Goal: Task Accomplishment & Management: Manage account settings

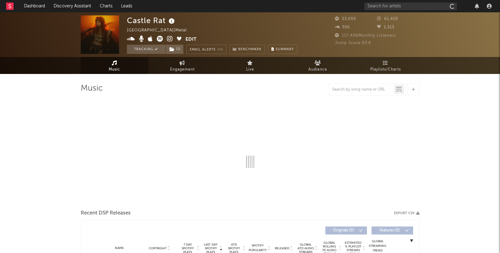
select select "6m"
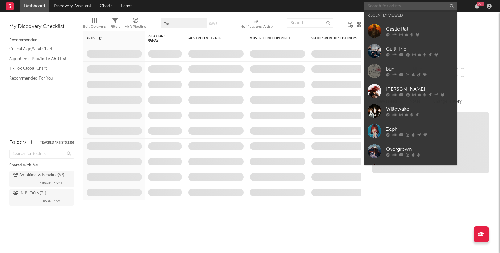
click at [421, 8] on input "text" at bounding box center [410, 6] width 92 height 8
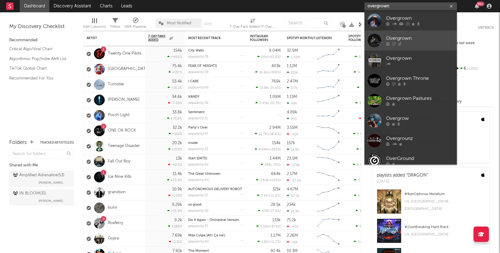
type input "overgrown"
click at [405, 37] on div "Overgrown" at bounding box center [420, 38] width 68 height 7
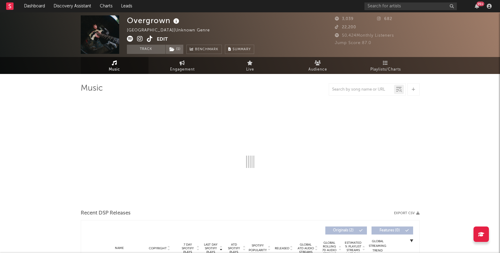
select select "1w"
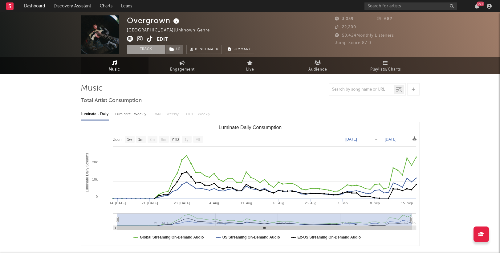
click at [152, 49] on button "Track" at bounding box center [146, 49] width 38 height 9
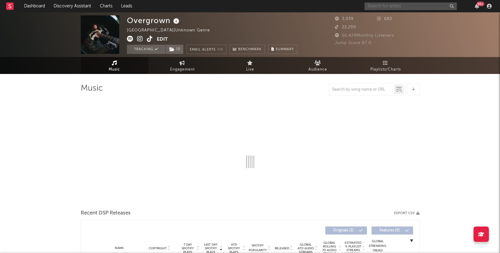
select select "1w"
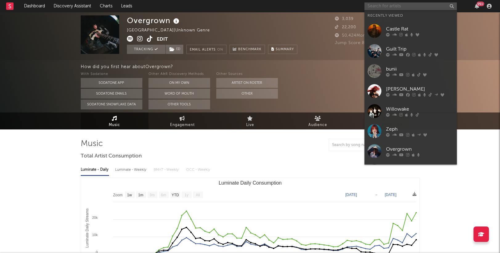
click at [380, 6] on input "text" at bounding box center [410, 6] width 92 height 8
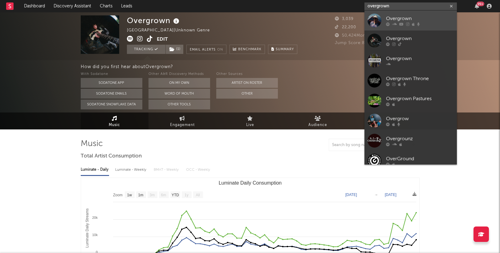
type input "overgrown"
click at [397, 16] on div "Overgrown" at bounding box center [420, 18] width 68 height 7
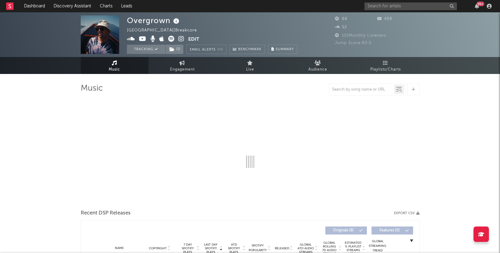
select select "1w"
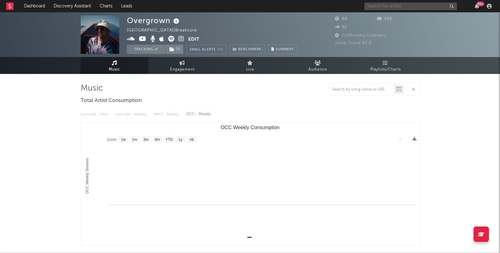
click at [414, 8] on input "text" at bounding box center [410, 6] width 92 height 8
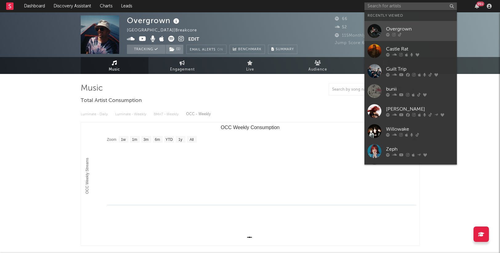
click at [413, 29] on div "Overgrown" at bounding box center [420, 28] width 68 height 7
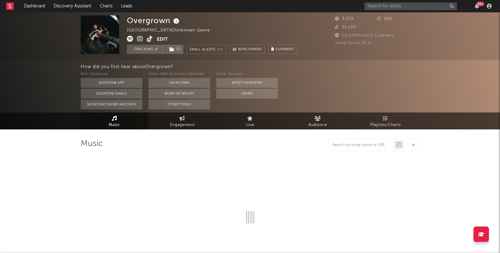
select select "1w"
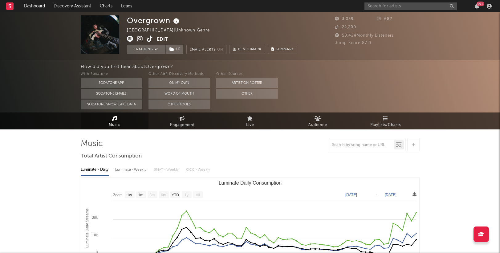
click at [164, 39] on button "Edit" at bounding box center [162, 40] width 11 height 8
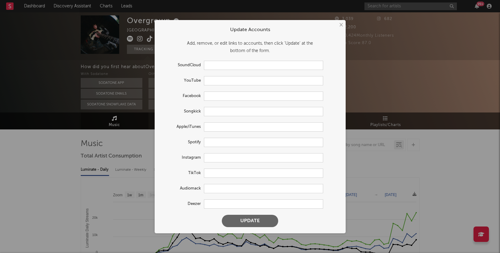
type input "https://open.spotify.com/artist/4nhRSSUxbE3wHY1DpWtCg0"
type input "https://www.instagram.com/overgrown_band_/"
type input "https://www.tiktok.com/share/user/6817887986240390150"
click at [54, 34] on div "× Update Accounts Add, remove, or edit links to accounts, then click 'Update' a…" at bounding box center [250, 126] width 500 height 253
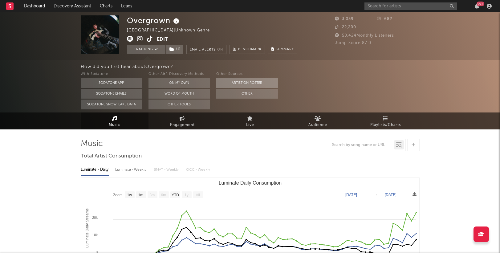
click at [249, 82] on button "Artist on Roster" at bounding box center [247, 83] width 62 height 10
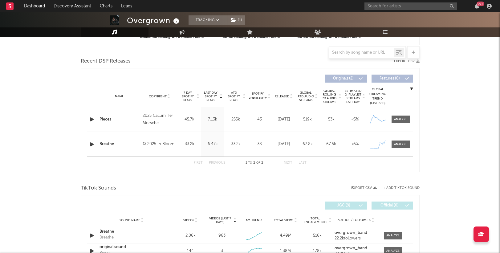
scroll to position [208, 0]
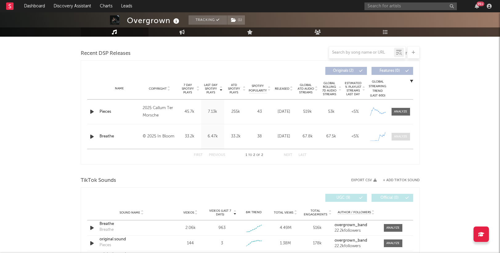
click at [398, 138] on div at bounding box center [400, 136] width 13 height 5
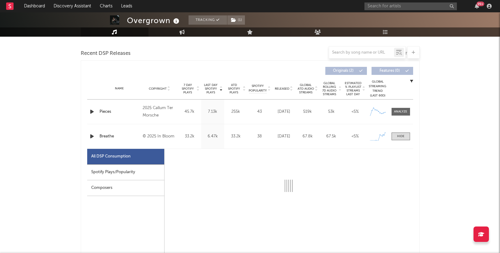
select select "1w"
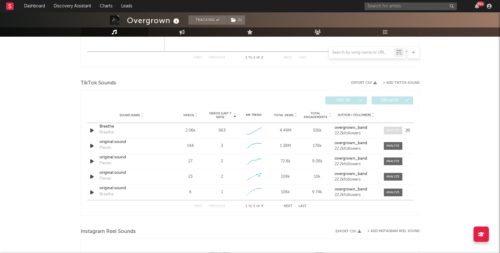
scroll to position [598, 0]
click at [392, 131] on div at bounding box center [392, 131] width 13 height 5
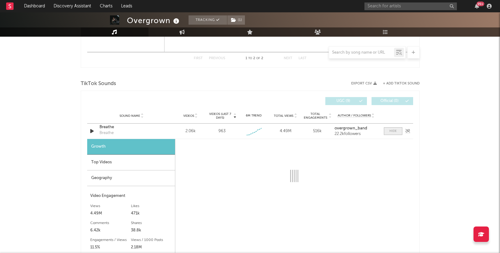
select select "1w"
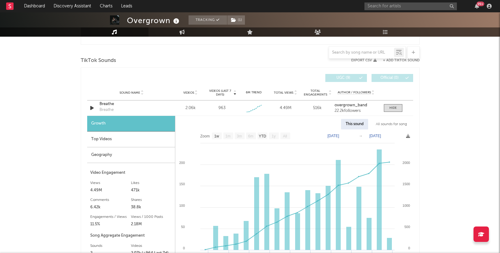
scroll to position [645, 0]
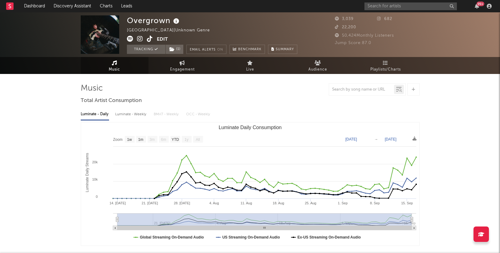
scroll to position [0, 0]
drag, startPoint x: 461, startPoint y: 118, endPoint x: 346, endPoint y: 118, distance: 115.1
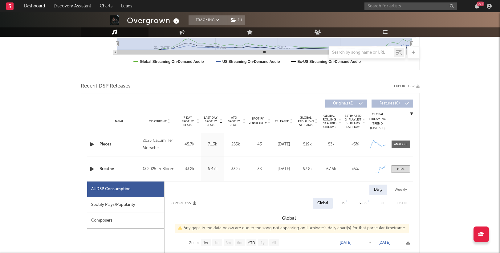
scroll to position [187, 0]
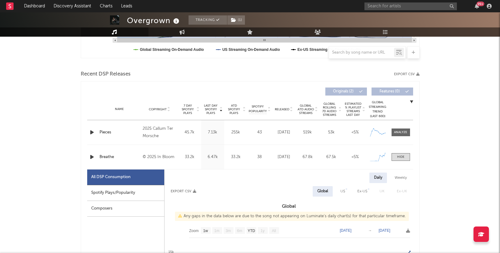
drag, startPoint x: 453, startPoint y: 139, endPoint x: 437, endPoint y: 145, distance: 16.8
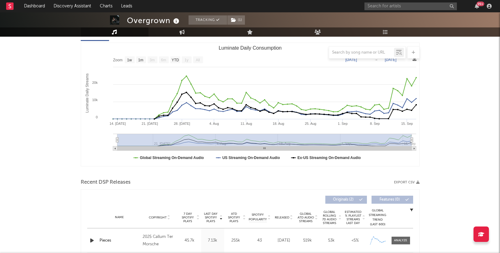
scroll to position [80, 0]
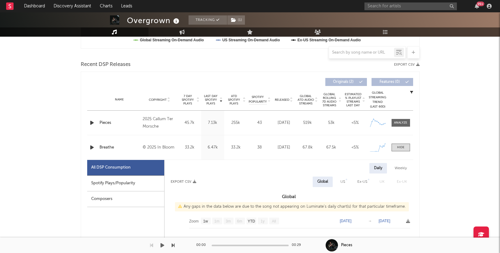
scroll to position [199, 0]
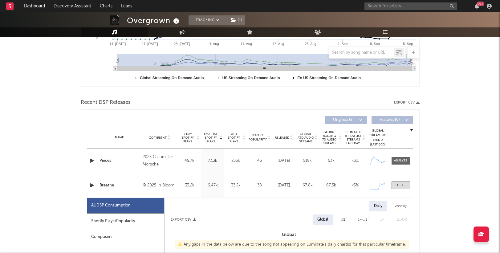
scroll to position [155, 0]
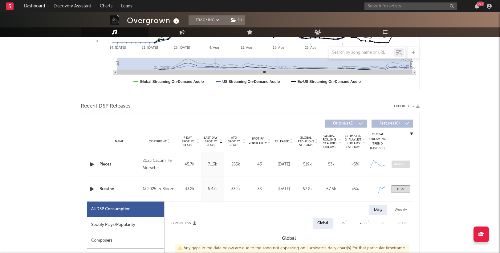
click at [400, 164] on div at bounding box center [400, 164] width 13 height 5
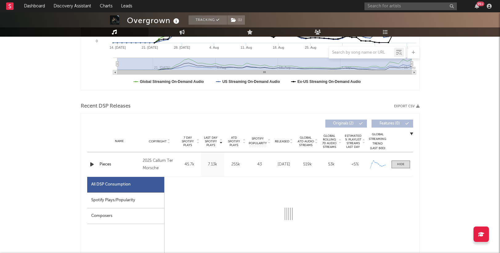
select select "1w"
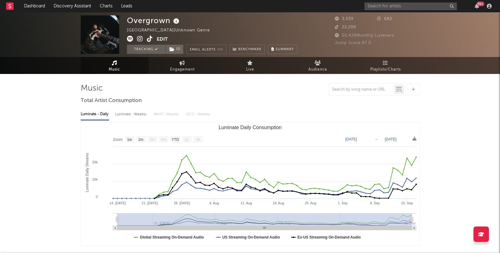
scroll to position [0, 0]
click at [46, 40] on div "Overgrown United Kingdom | Unknown Genre Edit Tracking ( 1 ) Email Alerts On Be…" at bounding box center [250, 34] width 500 height 45
